Goal: Task Accomplishment & Management: Manage account settings

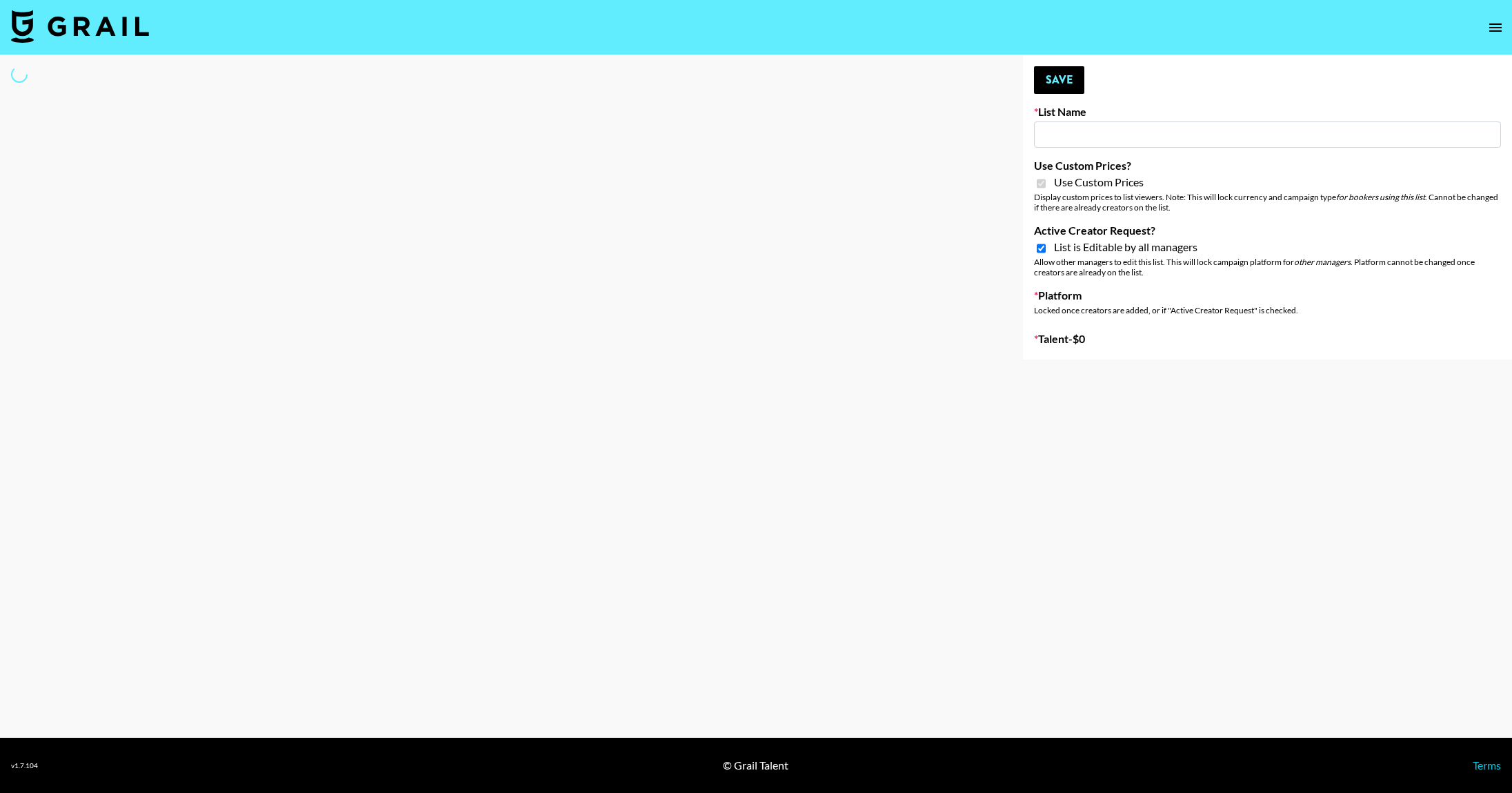
type input "Mirror HQ (2nd Oct)"
checkbox input "true"
select select "Brand"
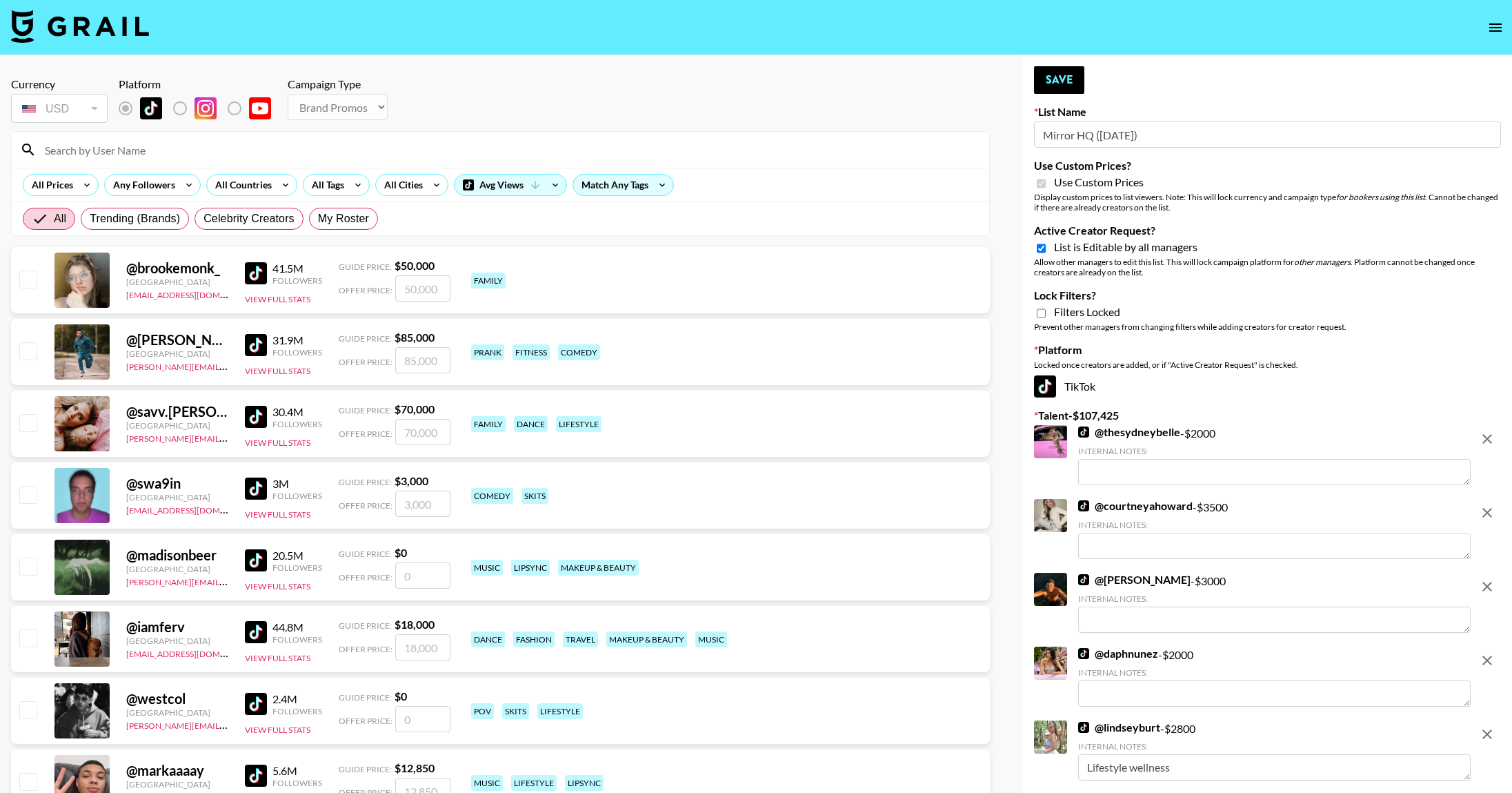
click at [232, 145] on input at bounding box center [508, 150] width 944 height 22
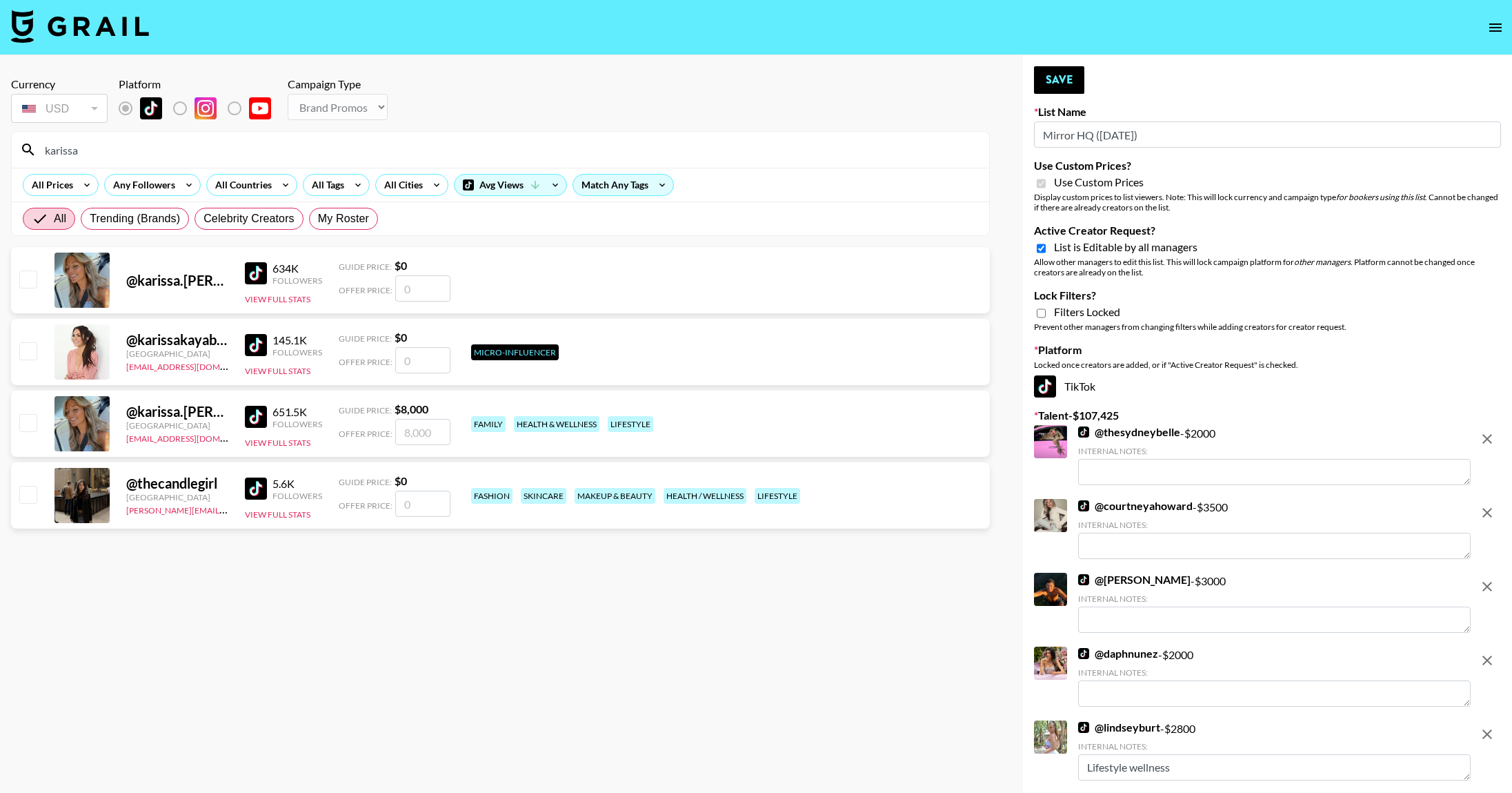
type input "karissa"
click at [424, 501] on input "number" at bounding box center [422, 504] width 55 height 27
checkbox input "true"
type input "800"
click at [1067, 79] on button "Save" at bounding box center [1059, 80] width 50 height 27
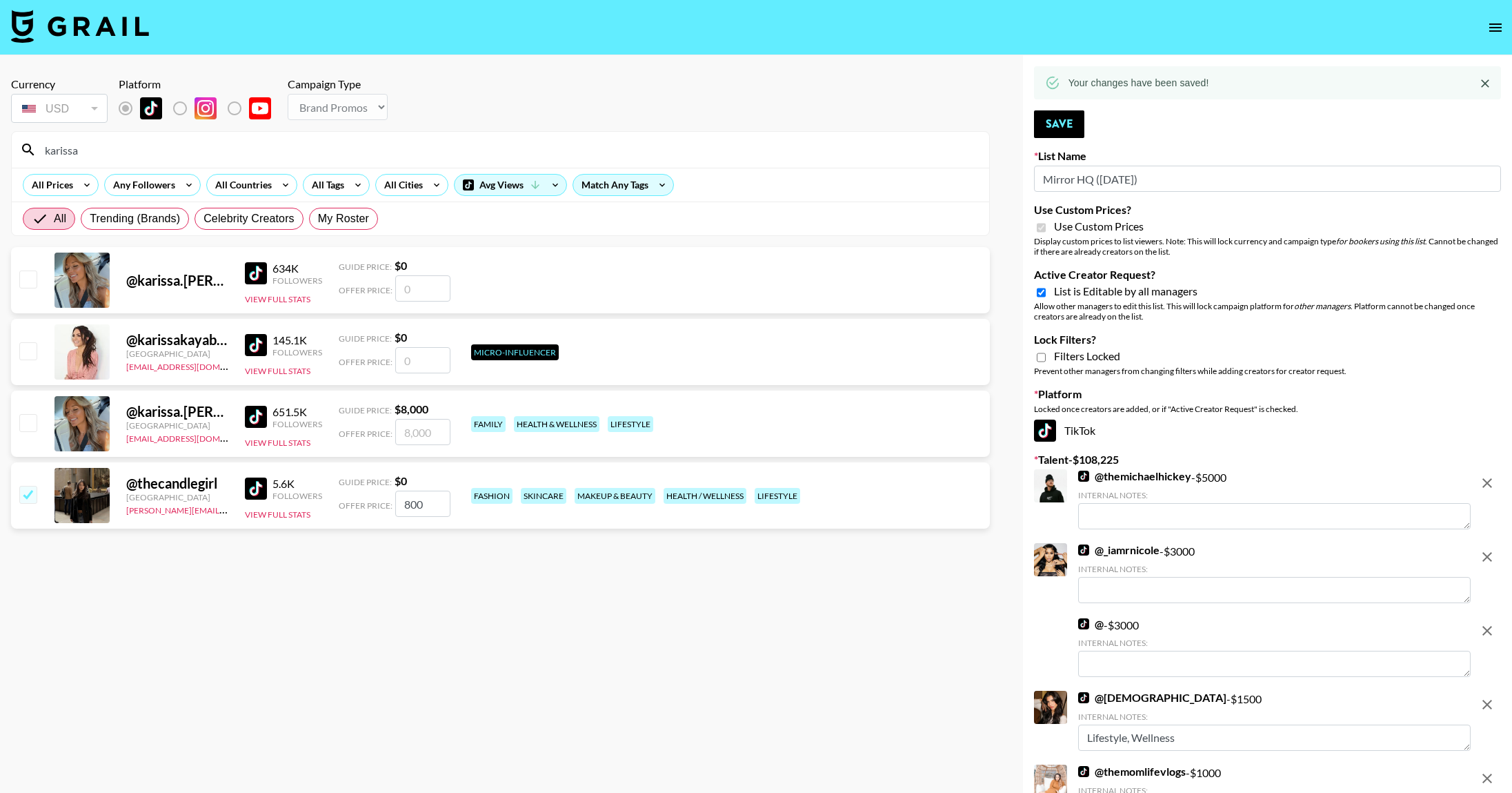
click at [98, 32] on img at bounding box center [80, 27] width 138 height 33
